Goal: Task Accomplishment & Management: Complete application form

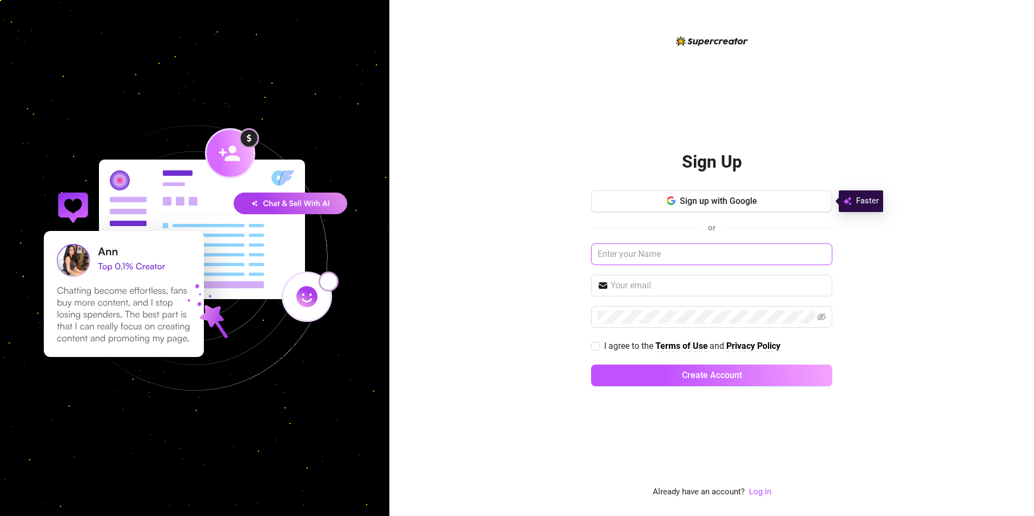
click at [621, 259] on input "text" at bounding box center [711, 254] width 241 height 22
type input "luka"
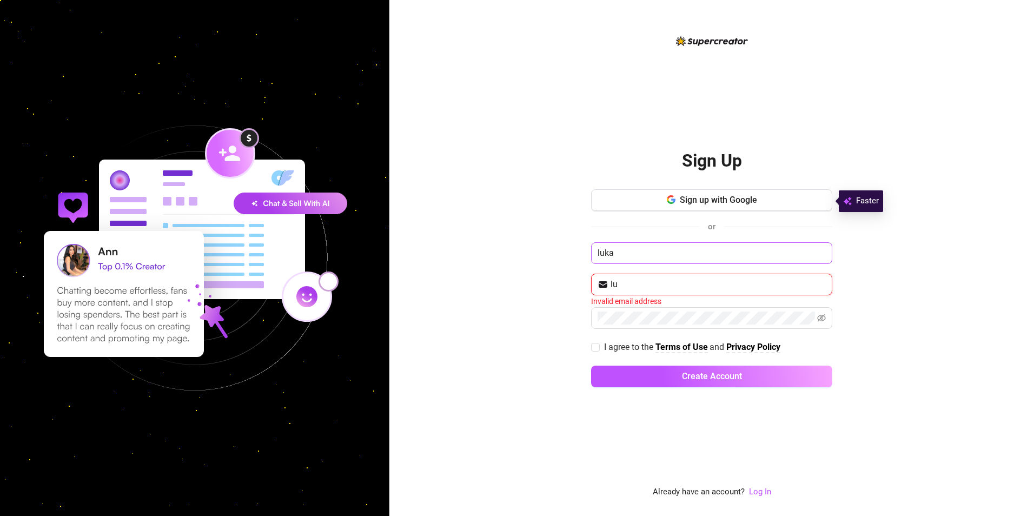
click at [591, 366] on button "Create Account" at bounding box center [711, 377] width 241 height 22
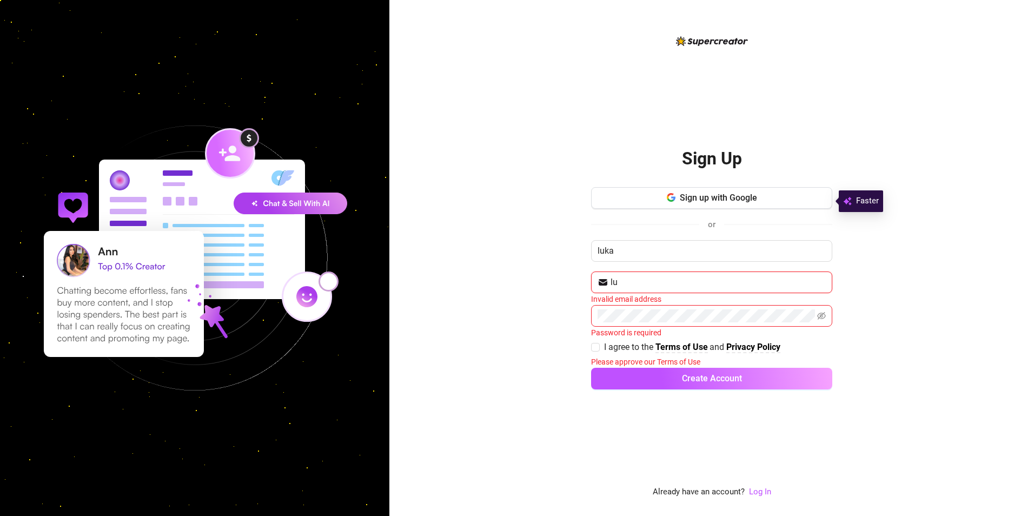
click at [641, 282] on input "lu" at bounding box center [718, 282] width 215 height 13
type input "[EMAIL_ADDRESS][DOMAIN_NAME]"
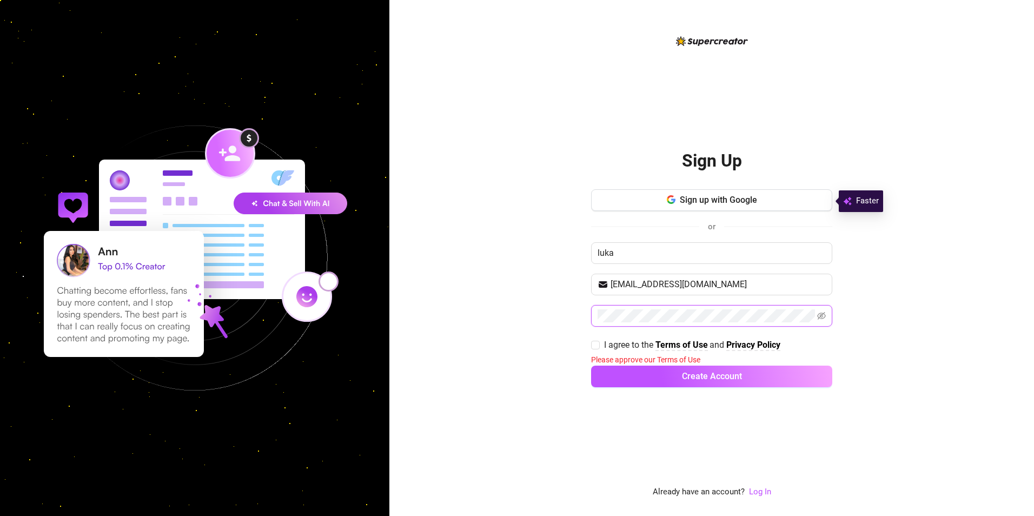
click at [591, 366] on button "Create Account" at bounding box center [711, 377] width 241 height 22
click at [823, 316] on icon "eye-invisible" at bounding box center [822, 316] width 2 height 2
click at [593, 347] on input "I agree to the Terms of Use and Privacy Policy" at bounding box center [595, 345] width 8 height 8
checkbox input "true"
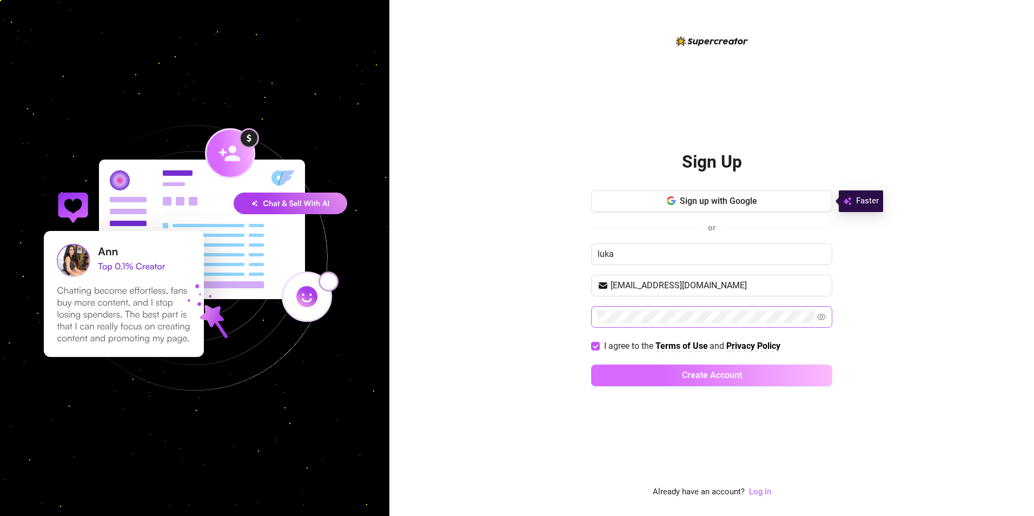
click at [671, 380] on button "Create Account" at bounding box center [711, 376] width 241 height 22
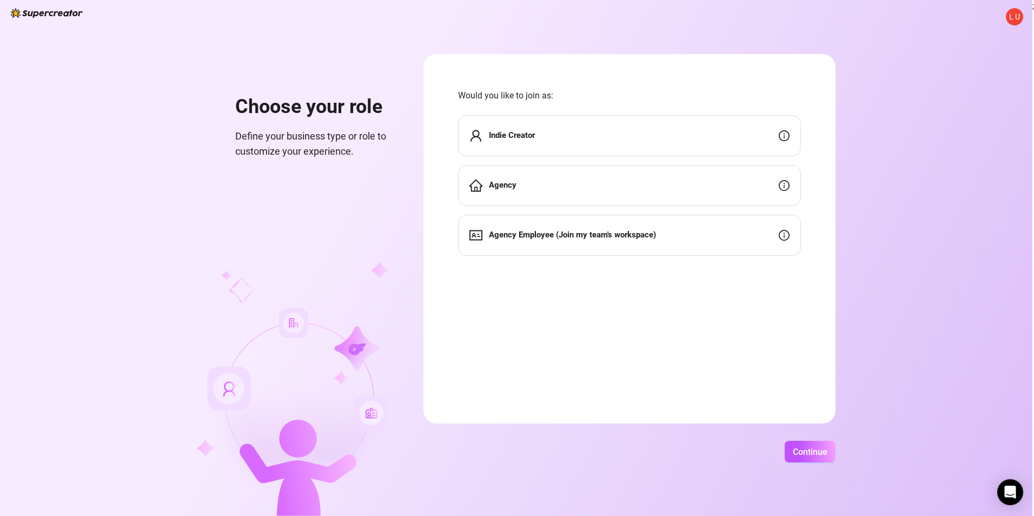
click at [520, 139] on strong "Indie Creator" at bounding box center [512, 135] width 46 height 10
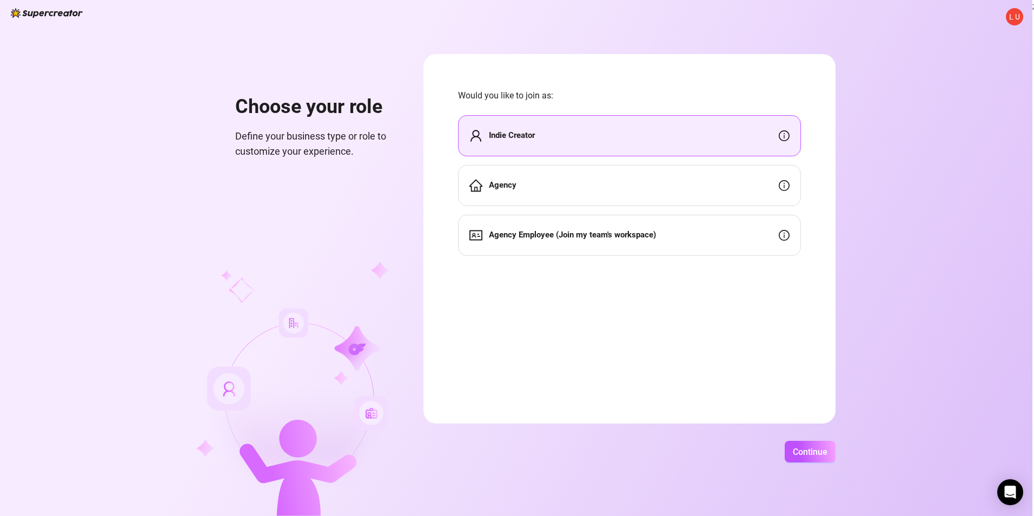
click at [507, 134] on strong "Indie Creator" at bounding box center [512, 135] width 46 height 10
click at [816, 454] on span "Continue" at bounding box center [810, 452] width 35 height 10
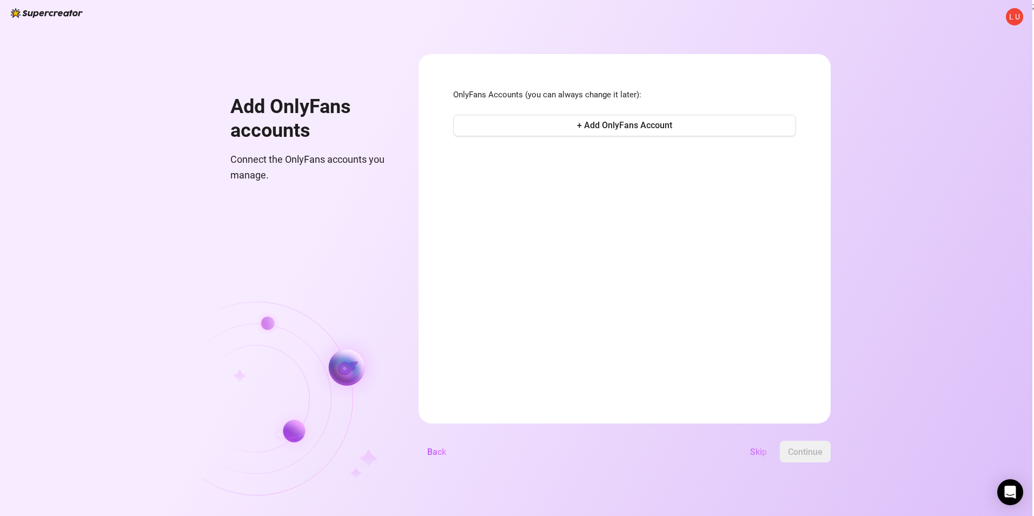
click at [760, 453] on span "Skip" at bounding box center [758, 452] width 17 height 10
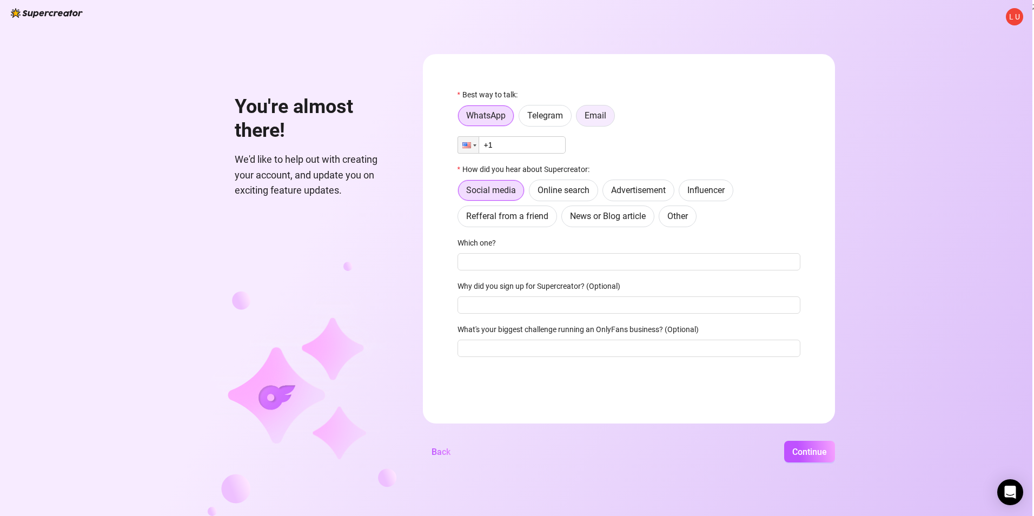
click at [593, 114] on span "Email" at bounding box center [596, 115] width 22 height 10
click at [579, 118] on input "Email" at bounding box center [579, 118] width 0 height 0
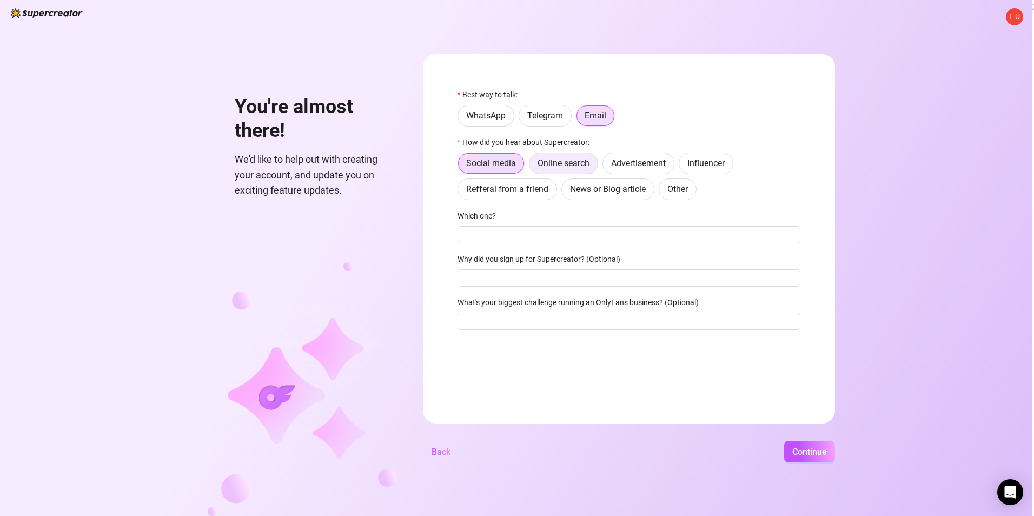
click at [553, 160] on span "Online search" at bounding box center [564, 163] width 52 height 10
click at [532, 166] on input "Online search" at bounding box center [532, 166] width 0 height 0
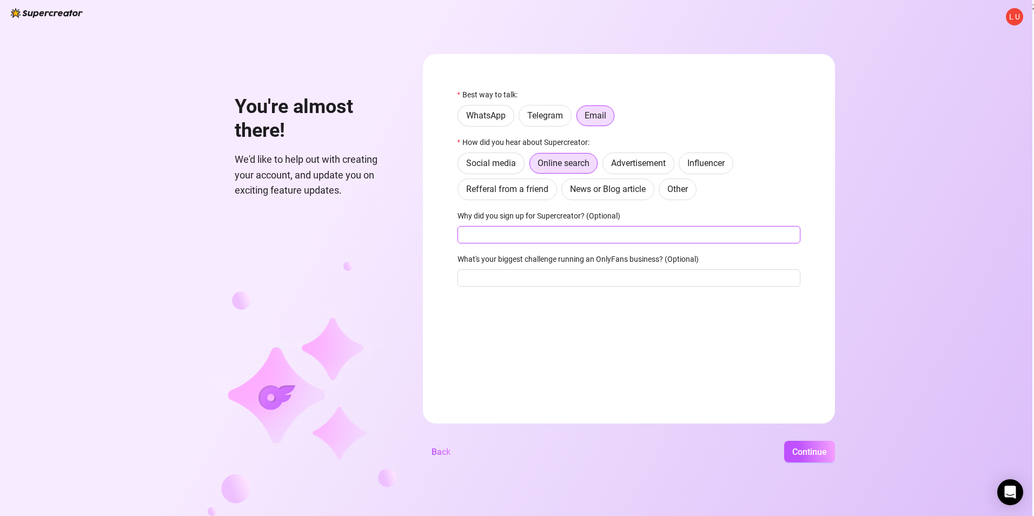
click at [531, 236] on input "Why did you sign up for Supercreator? (Optional)" at bounding box center [629, 234] width 343 height 17
type input "to make movie"
type input "i dont know"
click at [797, 426] on div "L U You're almost there! We'd like to help out with creating your account, and …" at bounding box center [516, 258] width 1033 height 516
click at [806, 467] on div "L U You're almost there! We'd like to help out with creating your account, and …" at bounding box center [516, 258] width 1033 height 516
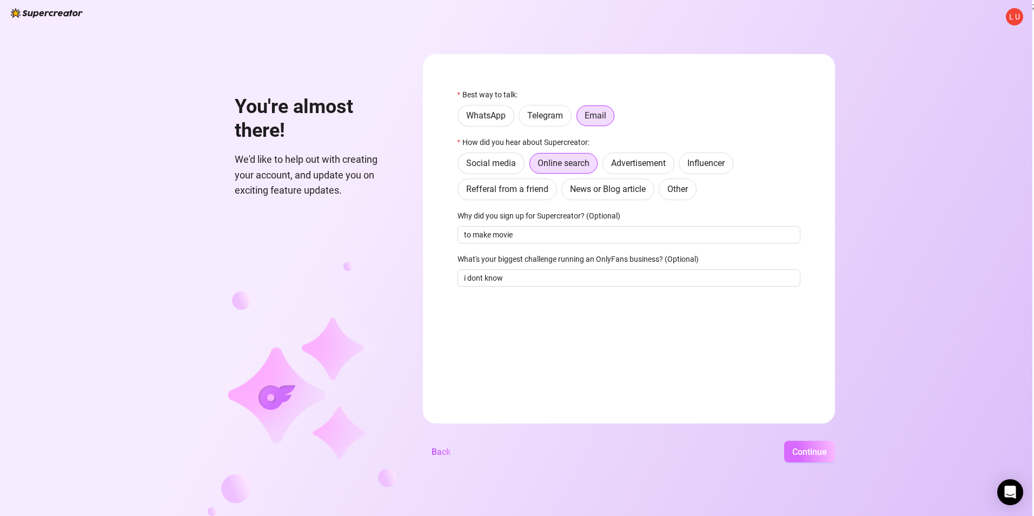
click at [807, 455] on span "Continue" at bounding box center [810, 452] width 35 height 10
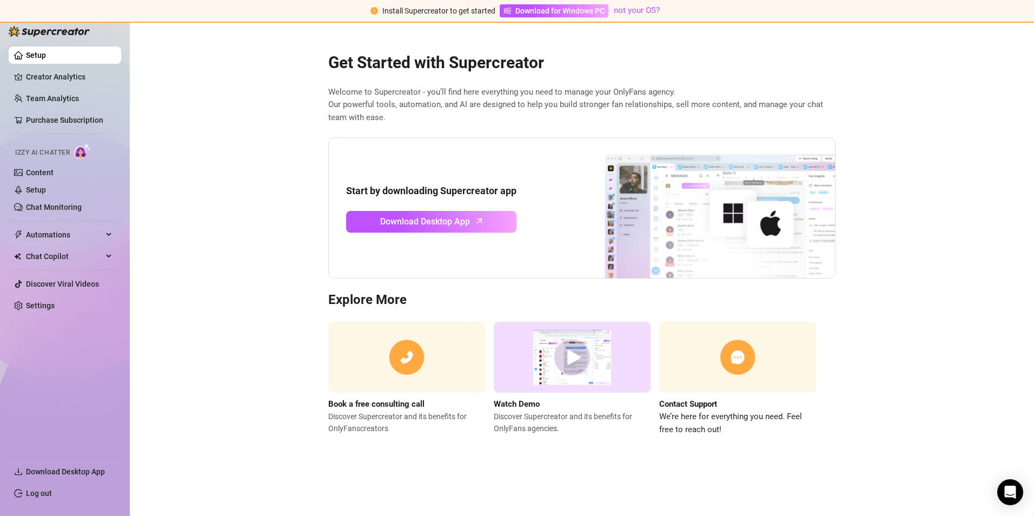
click at [565, 355] on img at bounding box center [572, 357] width 157 height 71
